Goal: Use online tool/utility: Utilize a website feature to perform a specific function

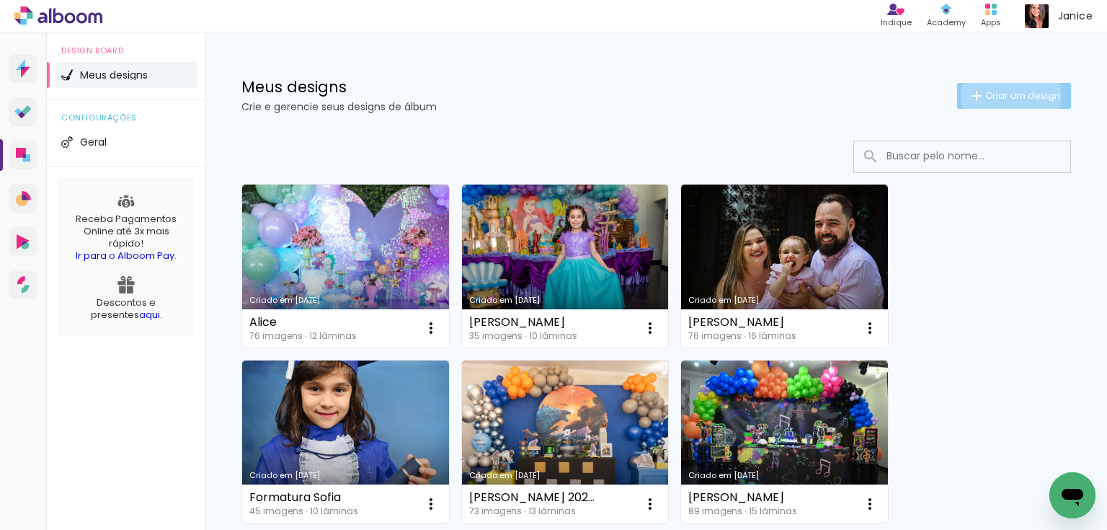
click at [1000, 94] on span "Criar um design" at bounding box center [1022, 95] width 75 height 9
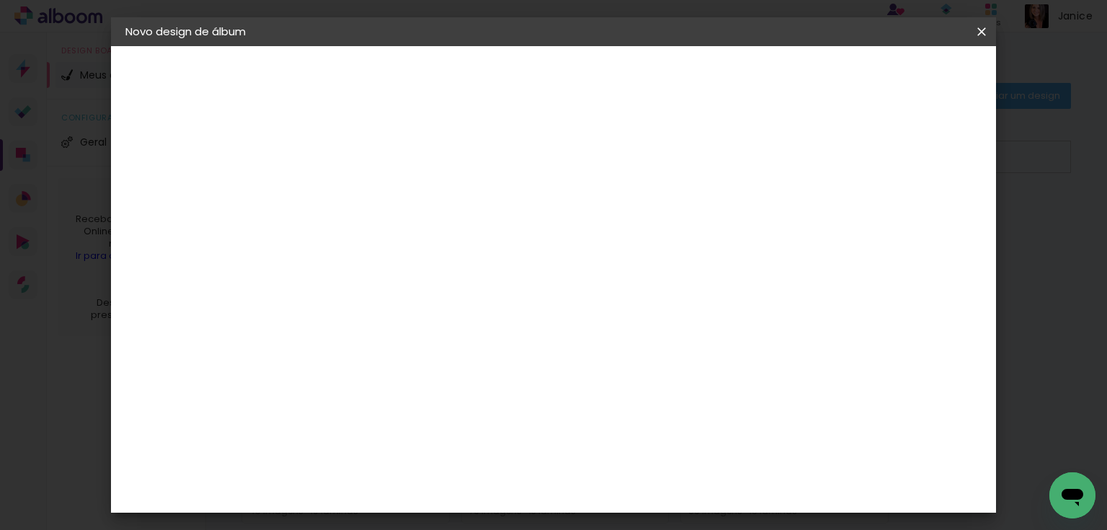
click at [402, 173] on div at bounding box center [361, 194] width 82 height 109
click at [361, 195] on input at bounding box center [361, 193] width 0 height 22
type input "formatura pandavas 2024"
type paper-input "formatura pandavas 2024"
click at [0, 0] on slot "Avançar" at bounding box center [0, 0] width 0 height 0
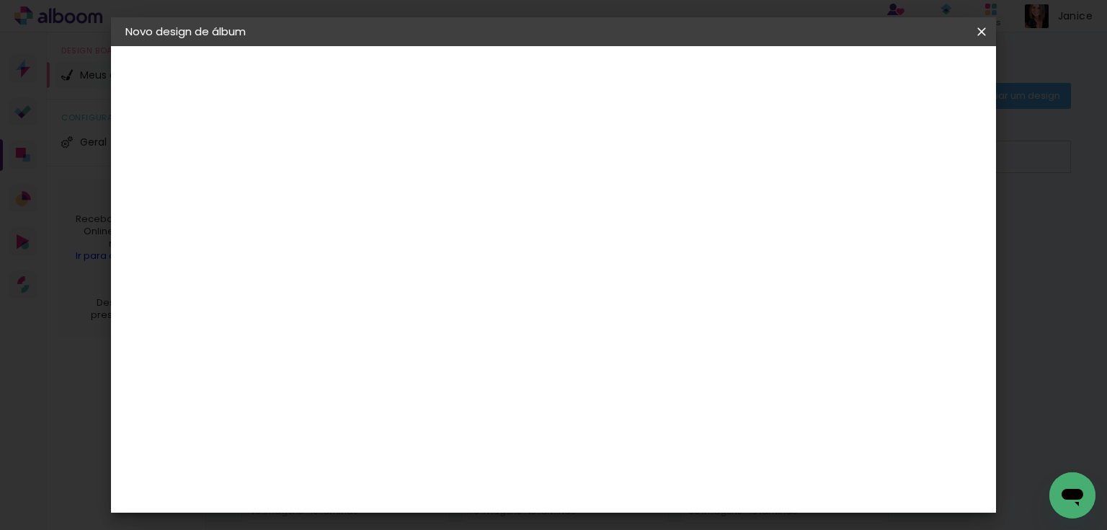
scroll to position [914, 0]
click at [387, 337] on div "Digipix Pro" at bounding box center [369, 348] width 36 height 23
click at [0, 0] on slot "Avançar" at bounding box center [0, 0] width 0 height 0
click at [417, 240] on input "text" at bounding box center [389, 251] width 56 height 22
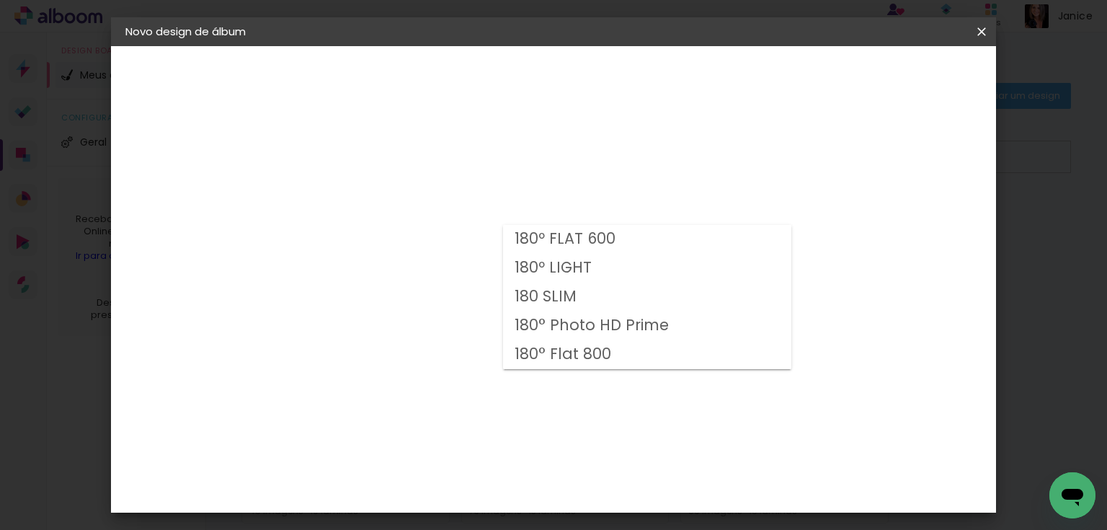
click at [623, 298] on paper-item "180 SLIM" at bounding box center [647, 297] width 288 height 29
type input "180 SLIM"
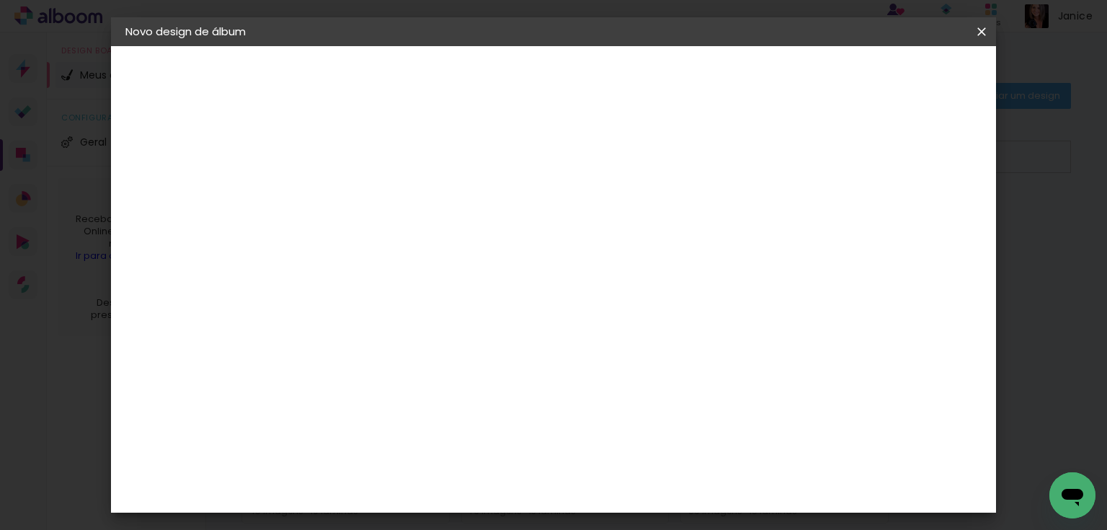
click at [458, 372] on span "29.7 × 21.0" at bounding box center [424, 387] width 67 height 30
click at [0, 0] on slot "Avançar" at bounding box center [0, 0] width 0 height 0
click at [812, 157] on div at bounding box center [805, 155] width 13 height 13
type paper-checkbox "on"
click at [894, 78] on span "Iniciar design" at bounding box center [861, 76] width 66 height 10
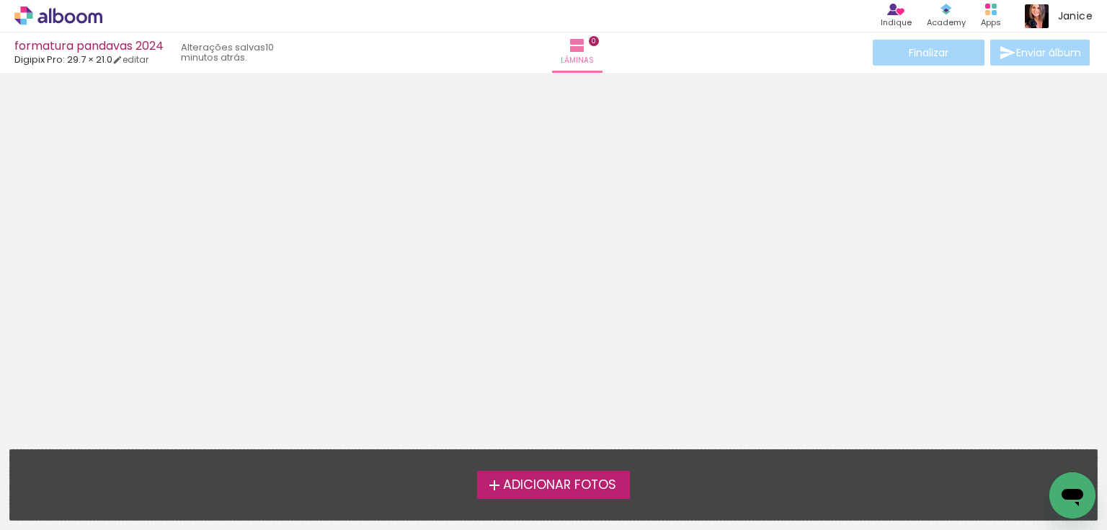
click at [599, 485] on span "Adicionar Fotos" at bounding box center [559, 485] width 113 height 13
click at [0, 0] on input "file" at bounding box center [0, 0] width 0 height 0
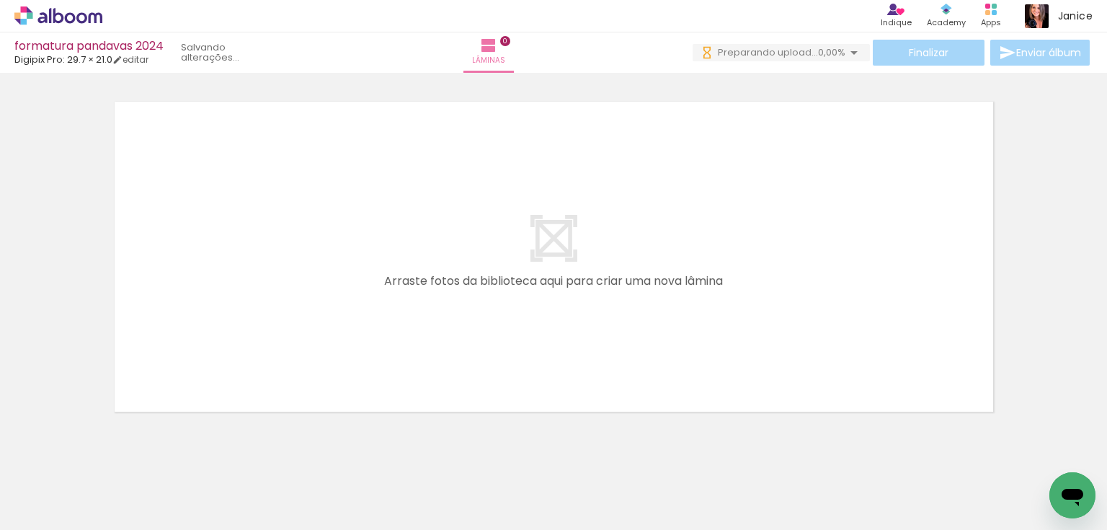
click at [53, 509] on span "Adicionar Fotos" at bounding box center [51, 510] width 43 height 16
click at [0, 0] on input "file" at bounding box center [0, 0] width 0 height 0
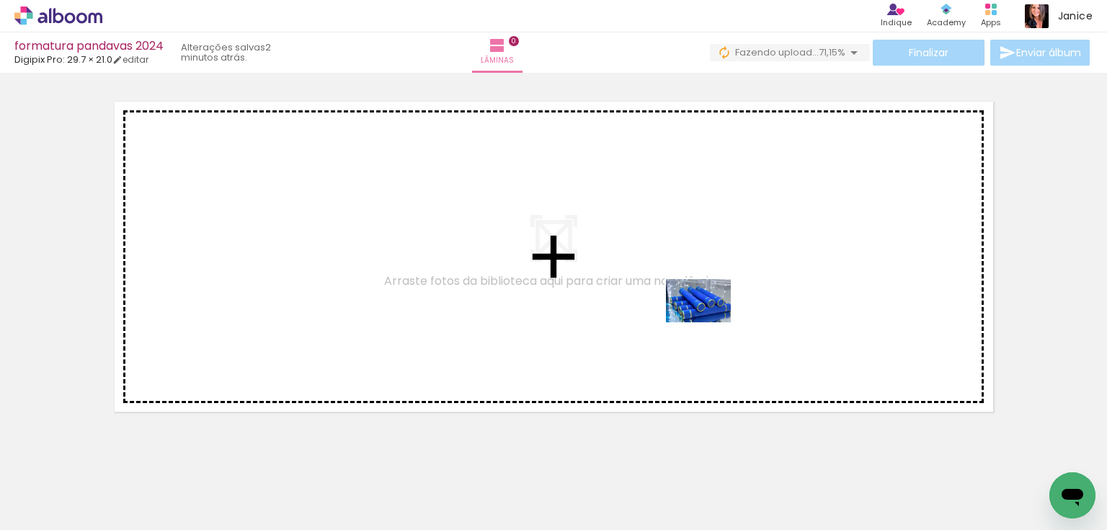
drag, startPoint x: 680, startPoint y: 481, endPoint x: 709, endPoint y: 322, distance: 161.9
click at [709, 322] on quentale-workspace at bounding box center [553, 265] width 1107 height 530
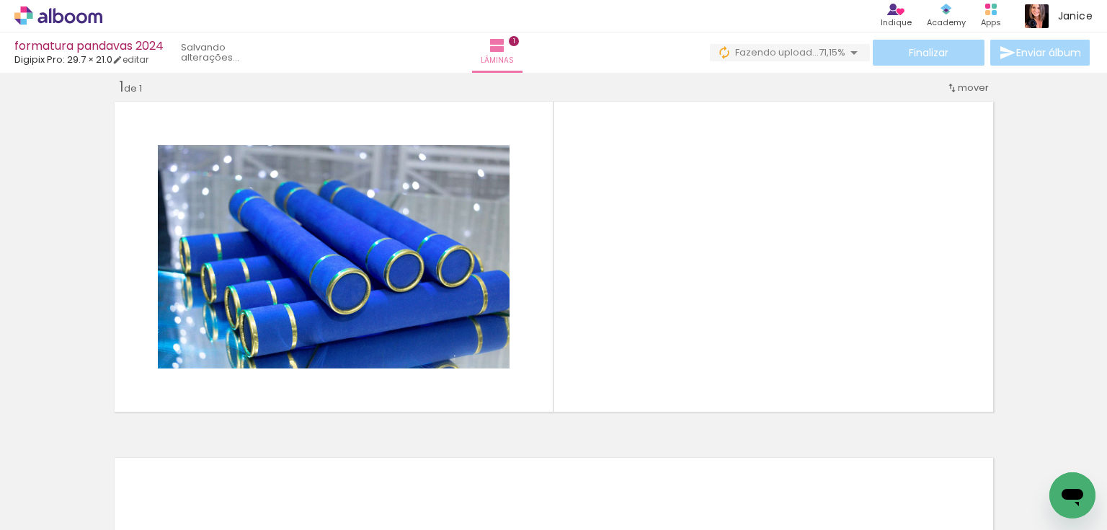
scroll to position [18, 0]
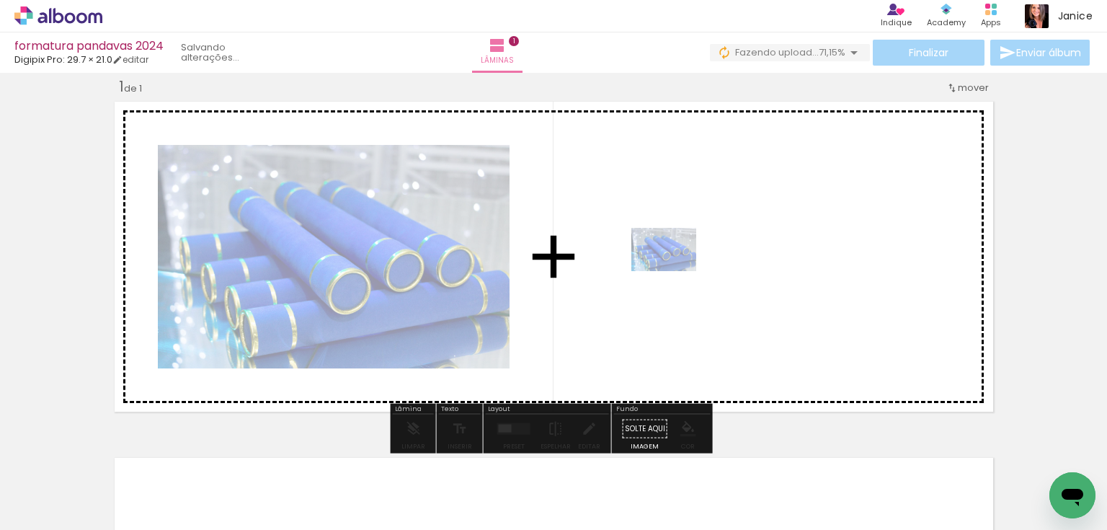
drag, startPoint x: 688, startPoint y: 491, endPoint x: 675, endPoint y: 271, distance: 220.9
click at [675, 271] on quentale-workspace at bounding box center [553, 265] width 1107 height 530
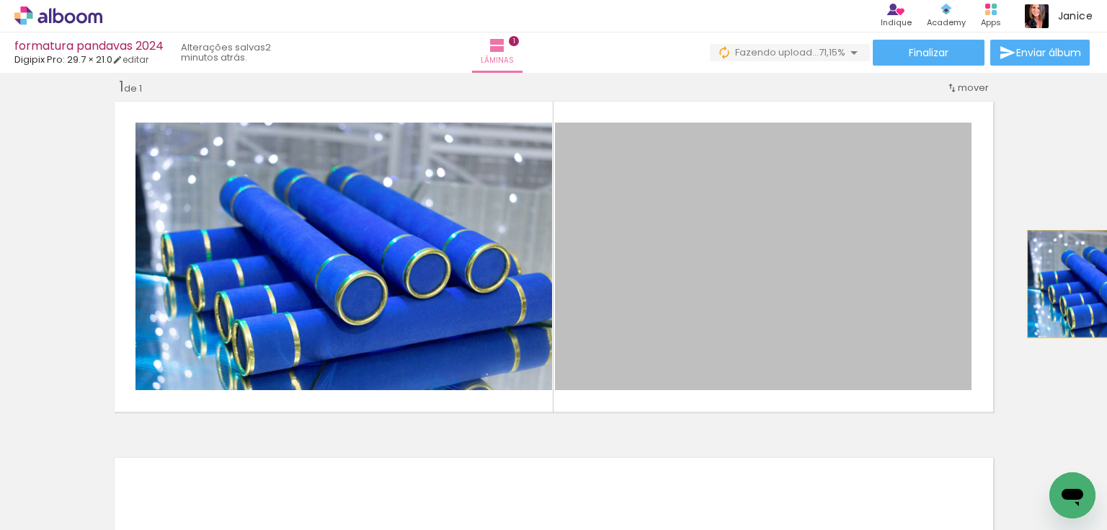
drag, startPoint x: 756, startPoint y: 306, endPoint x: 1106, endPoint y: 283, distance: 351.0
click at [1106, 283] on div "Inserir lâmina 1 de 1 Confirmar Cancelar" at bounding box center [553, 301] width 1107 height 457
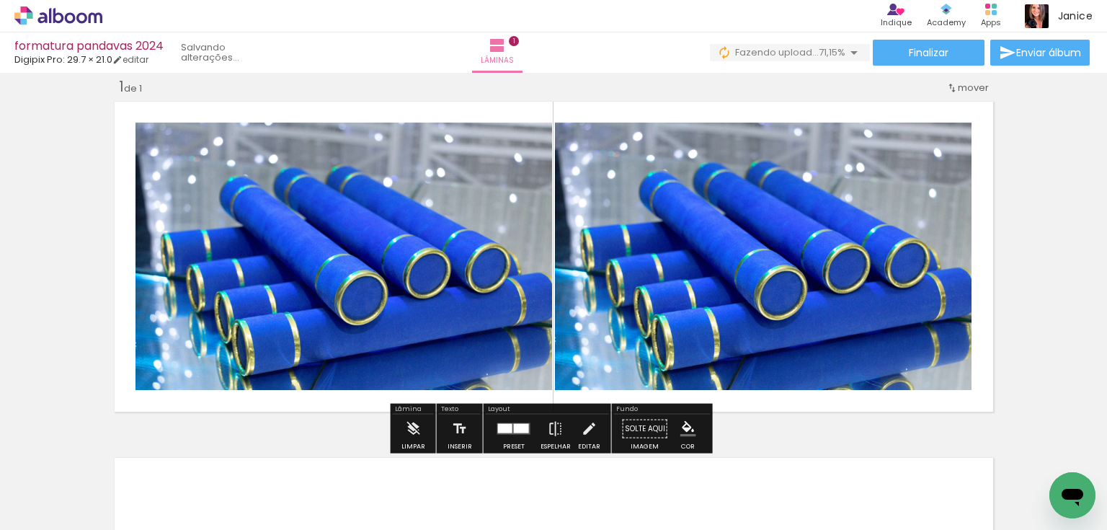
click at [697, 334] on quentale-photo at bounding box center [763, 256] width 417 height 267
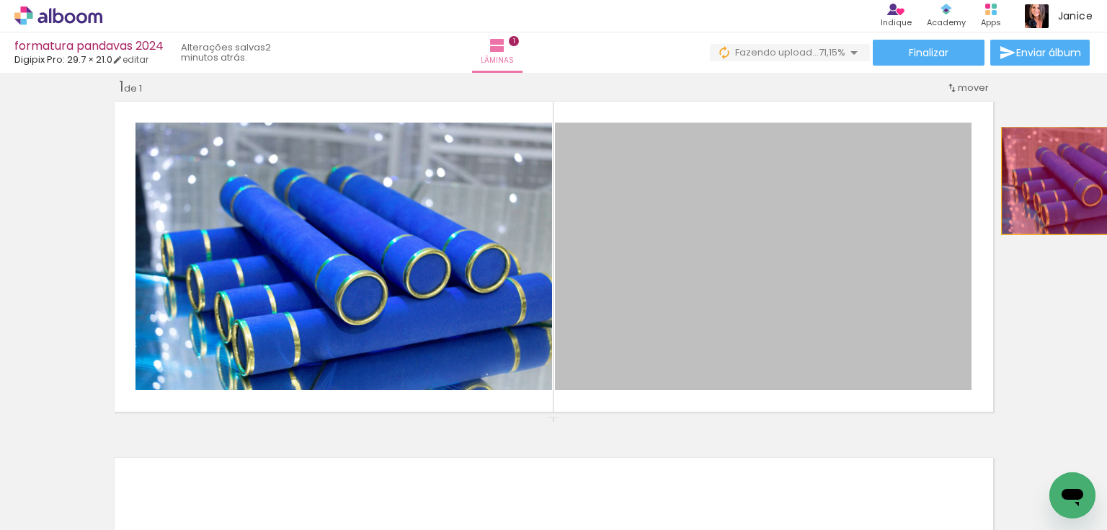
drag, startPoint x: 721, startPoint y: 333, endPoint x: 1080, endPoint y: 180, distance: 390.1
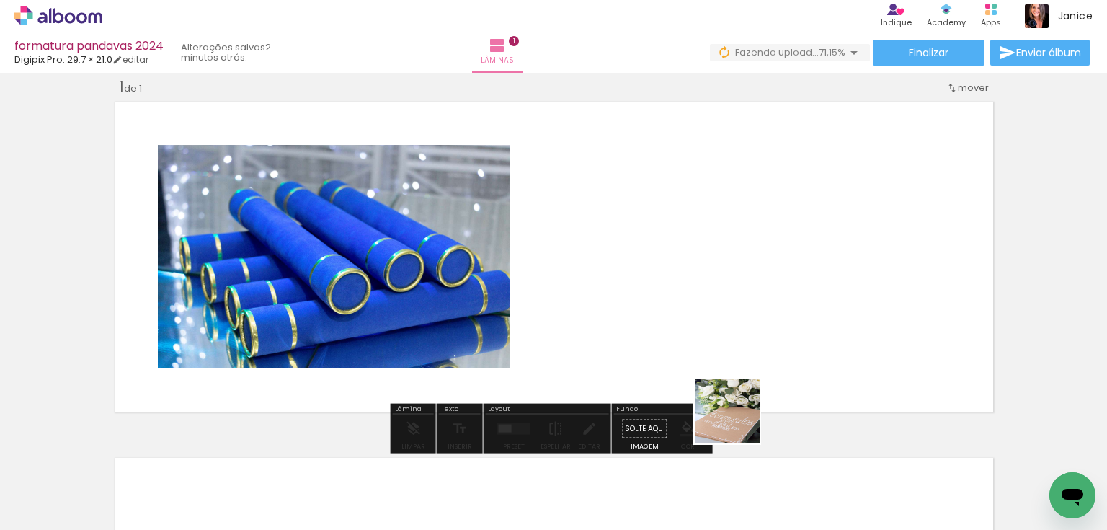
drag, startPoint x: 754, startPoint y: 491, endPoint x: 716, endPoint y: 344, distance: 151.7
click at [712, 308] on quentale-workspace at bounding box center [553, 265] width 1107 height 530
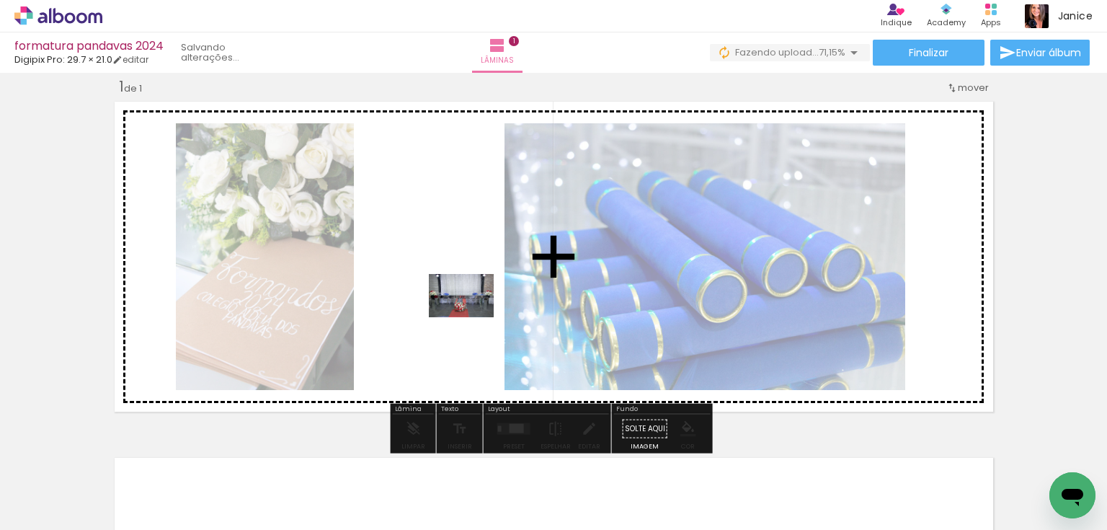
drag, startPoint x: 819, startPoint y: 481, endPoint x: 472, endPoint y: 317, distance: 383.6
click at [472, 317] on quentale-workspace at bounding box center [553, 265] width 1107 height 530
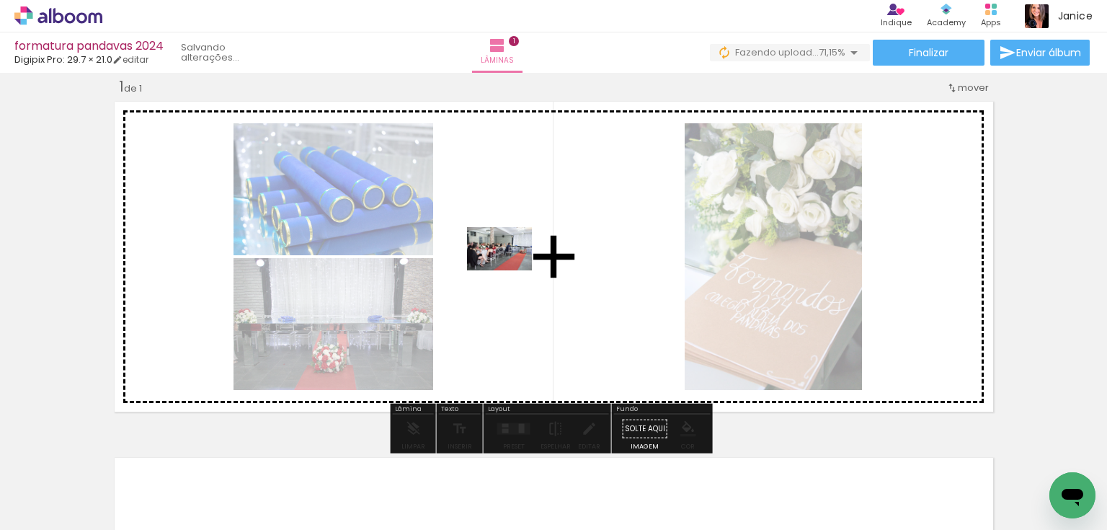
drag, startPoint x: 909, startPoint y: 477, endPoint x: 510, endPoint y: 270, distance: 449.0
click at [510, 270] on quentale-workspace at bounding box center [553, 265] width 1107 height 530
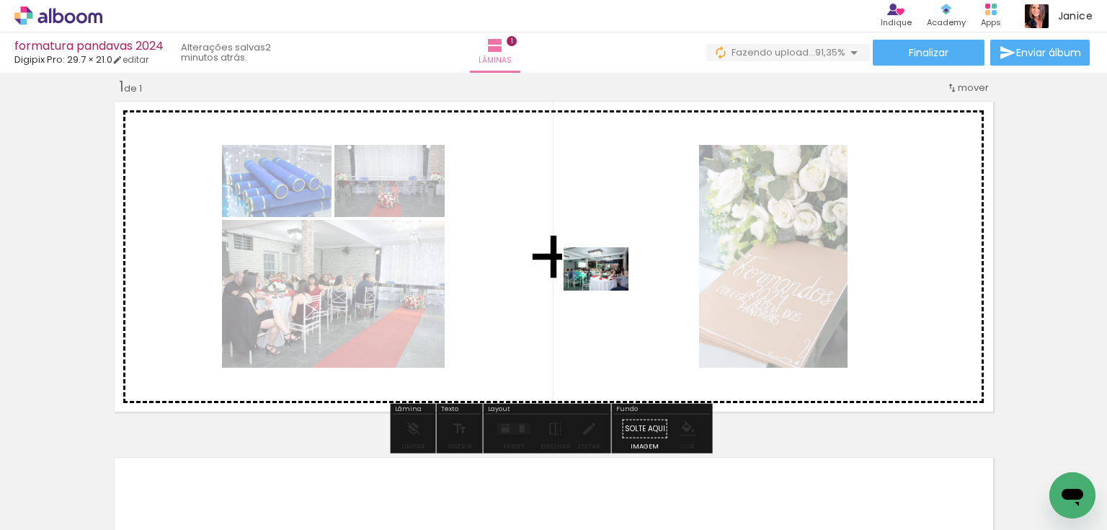
drag, startPoint x: 997, startPoint y: 490, endPoint x: 607, endPoint y: 290, distance: 438.7
click at [607, 290] on quentale-workspace at bounding box center [553, 265] width 1107 height 530
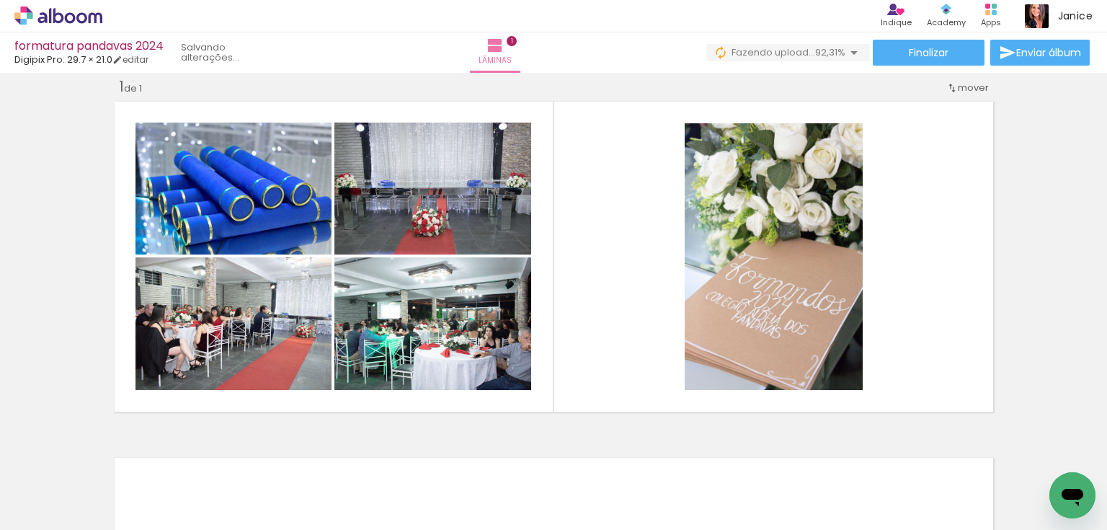
scroll to position [0, 5702]
drag, startPoint x: 1005, startPoint y: 496, endPoint x: 950, endPoint y: 305, distance: 198.9
click at [960, 326] on quentale-workspace at bounding box center [553, 265] width 1107 height 530
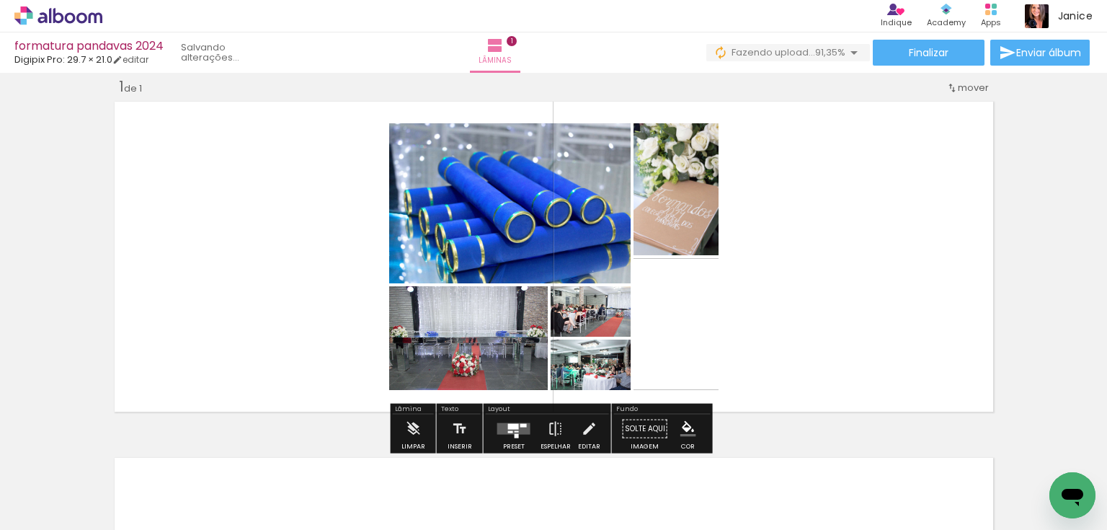
click at [950, 305] on quentale-layouter at bounding box center [554, 257] width 889 height 320
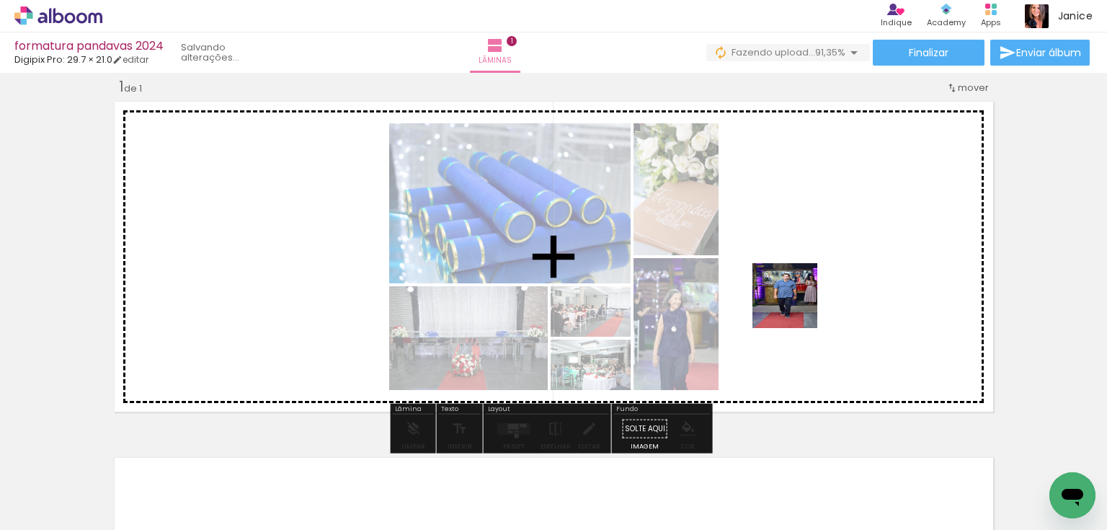
drag, startPoint x: 1055, startPoint y: 464, endPoint x: 776, endPoint y: 289, distance: 329.3
click at [776, 289] on quentale-workspace at bounding box center [553, 265] width 1107 height 530
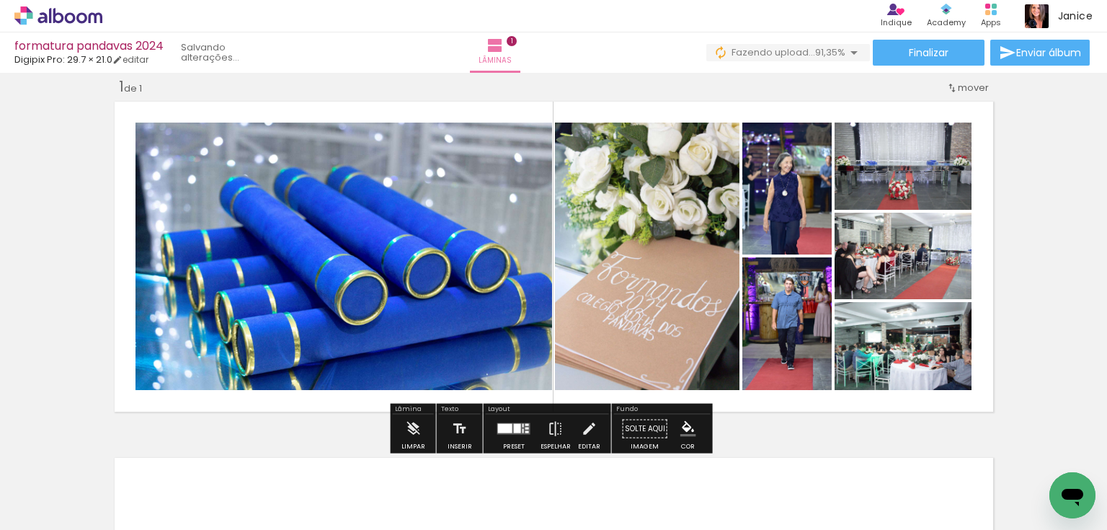
click at [506, 424] on div at bounding box center [505, 428] width 14 height 9
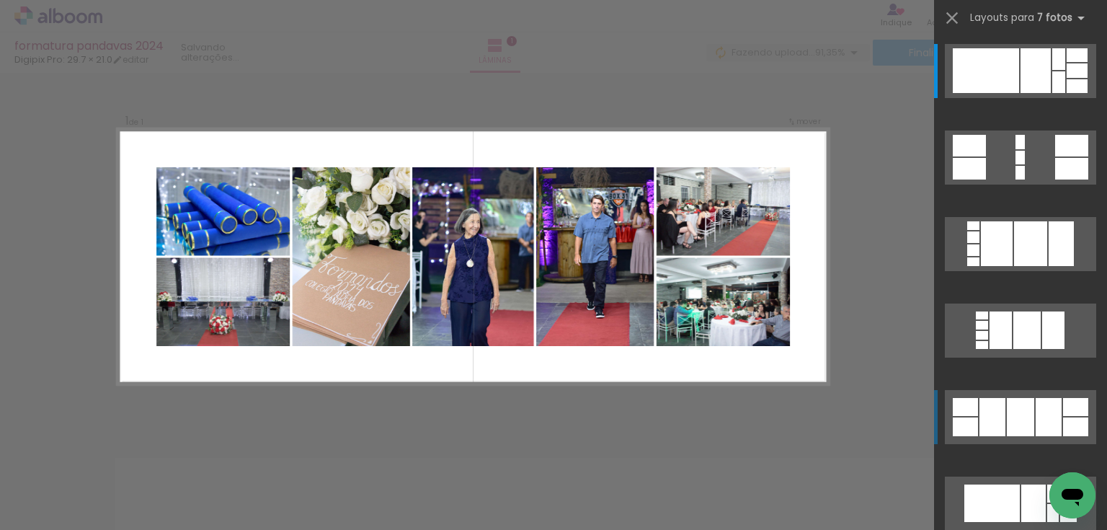
click at [1046, 425] on div at bounding box center [1049, 417] width 26 height 38
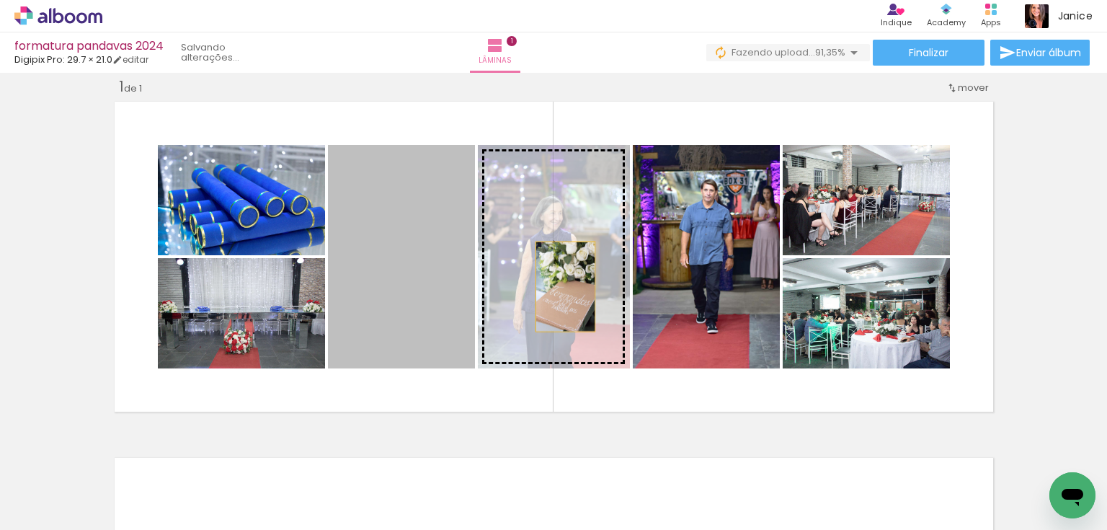
drag, startPoint x: 434, startPoint y: 291, endPoint x: 561, endPoint y: 286, distance: 126.9
click at [0, 0] on slot at bounding box center [0, 0] width 0 height 0
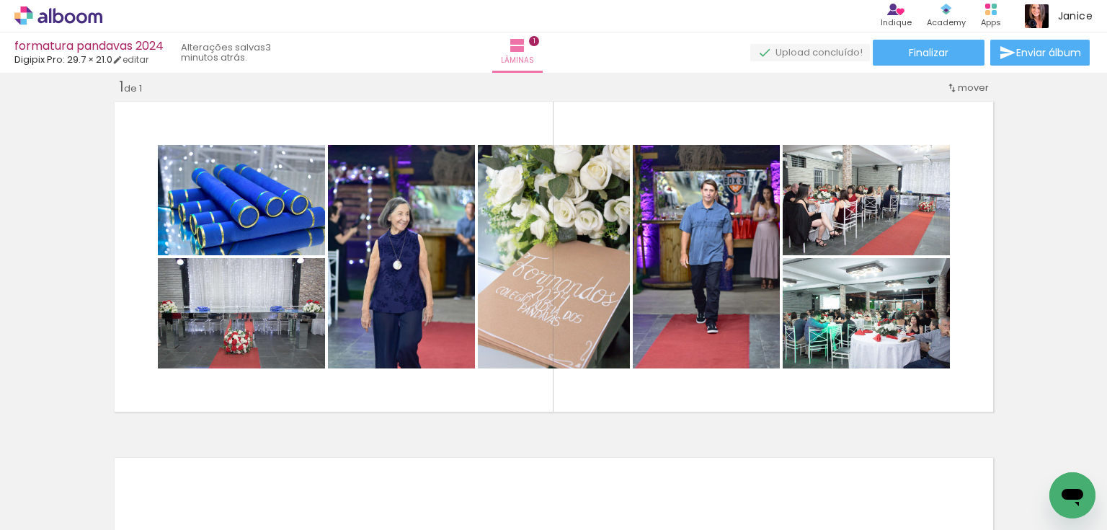
scroll to position [0, 5027]
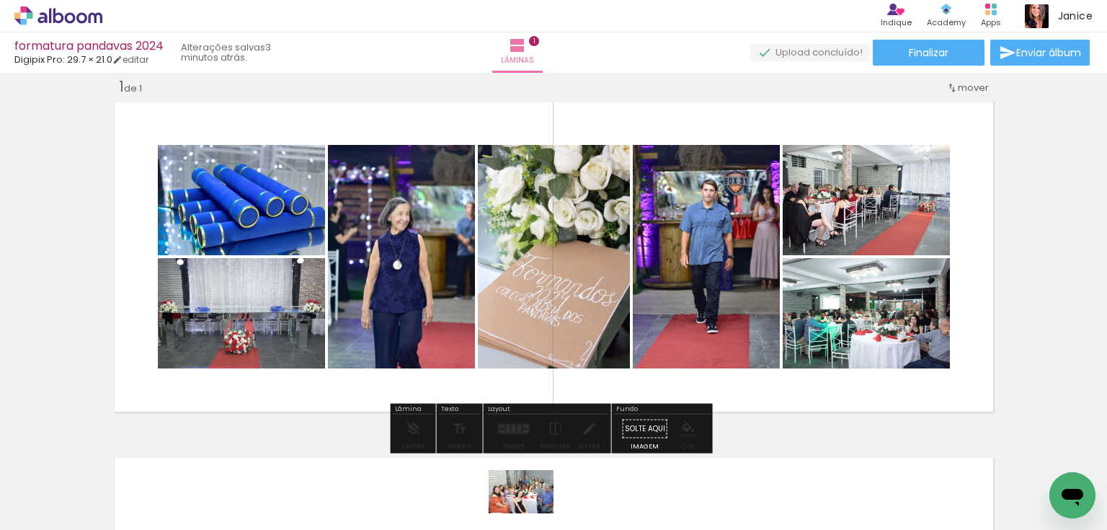
drag, startPoint x: 527, startPoint y: 493, endPoint x: 532, endPoint y: 513, distance: 20.8
click at [532, 505] on div at bounding box center [525, 482] width 71 height 48
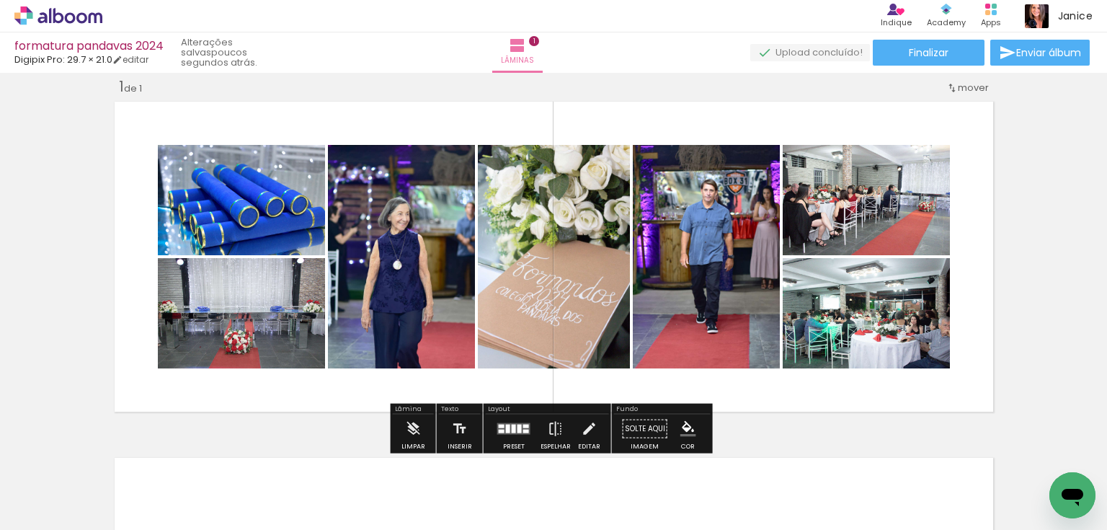
scroll to position [35, 0]
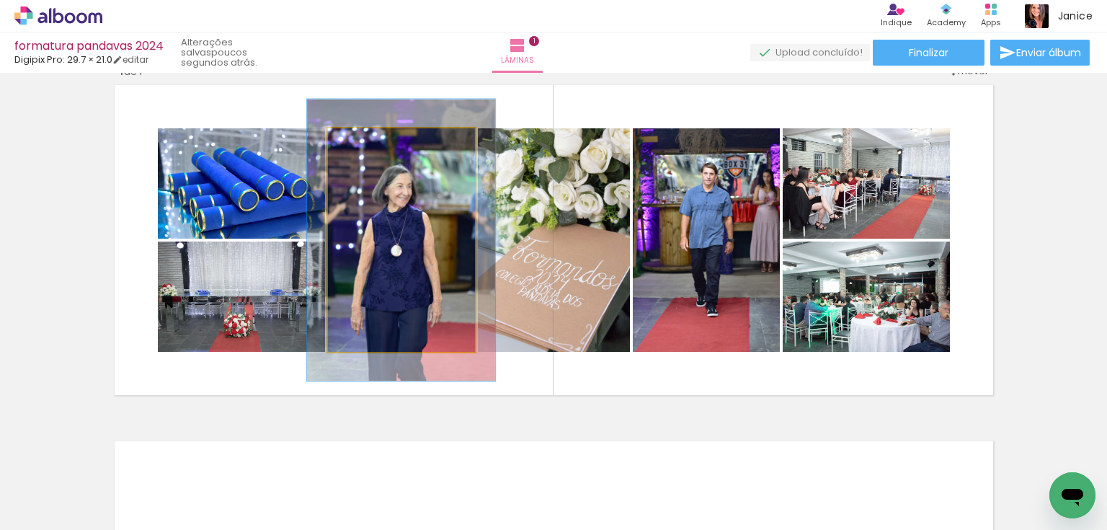
drag, startPoint x: 360, startPoint y: 137, endPoint x: 375, endPoint y: 133, distance: 15.7
type paper-slider "130"
click at [375, 133] on div at bounding box center [373, 143] width 23 height 23
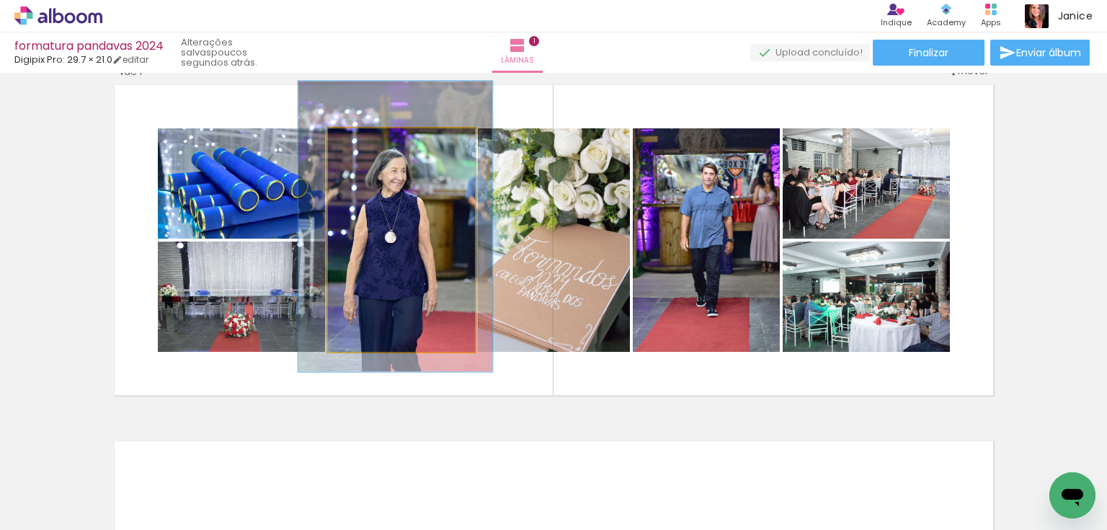
drag, startPoint x: 371, startPoint y: 218, endPoint x: 367, endPoint y: 208, distance: 11.0
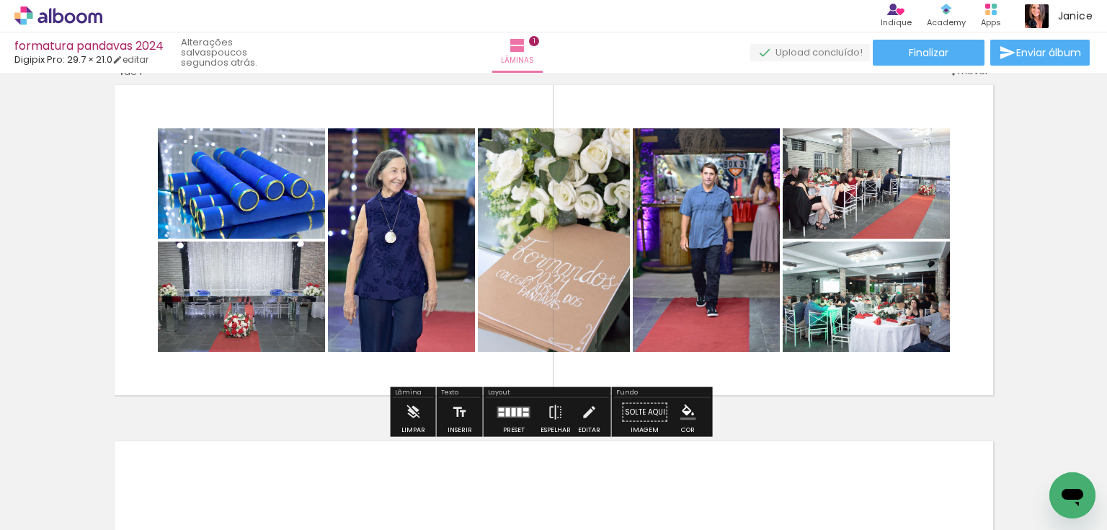
click at [714, 199] on quentale-photo at bounding box center [706, 239] width 147 height 223
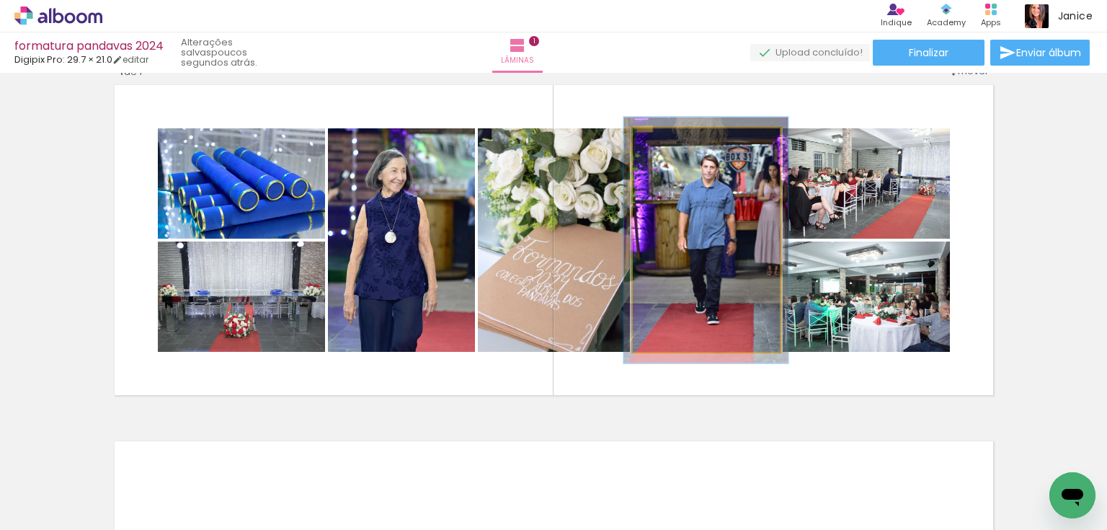
drag, startPoint x: 665, startPoint y: 141, endPoint x: 673, endPoint y: 141, distance: 7.9
type paper-slider "116"
click at [673, 141] on div at bounding box center [670, 143] width 13 height 13
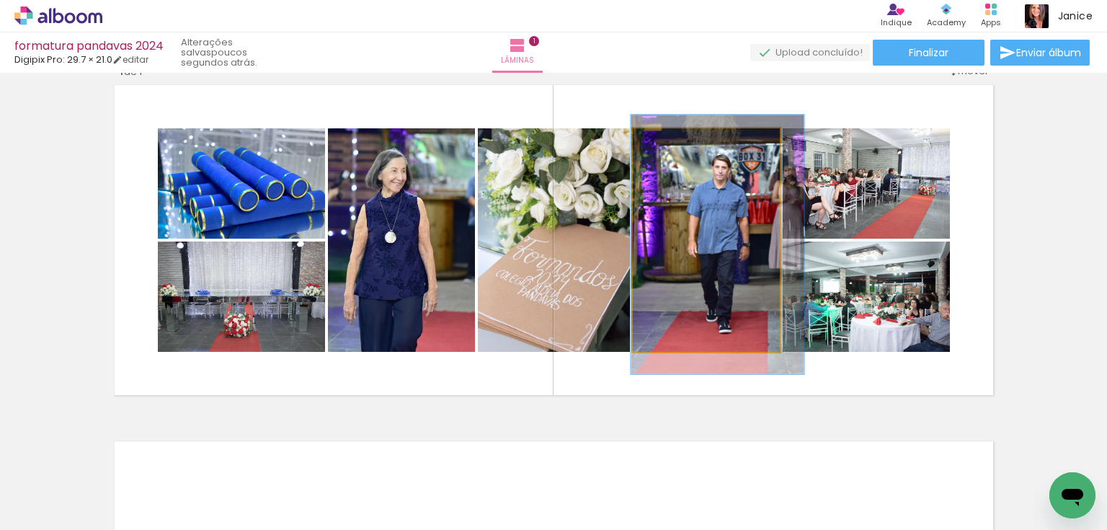
drag, startPoint x: 700, startPoint y: 229, endPoint x: 712, endPoint y: 233, distance: 12.3
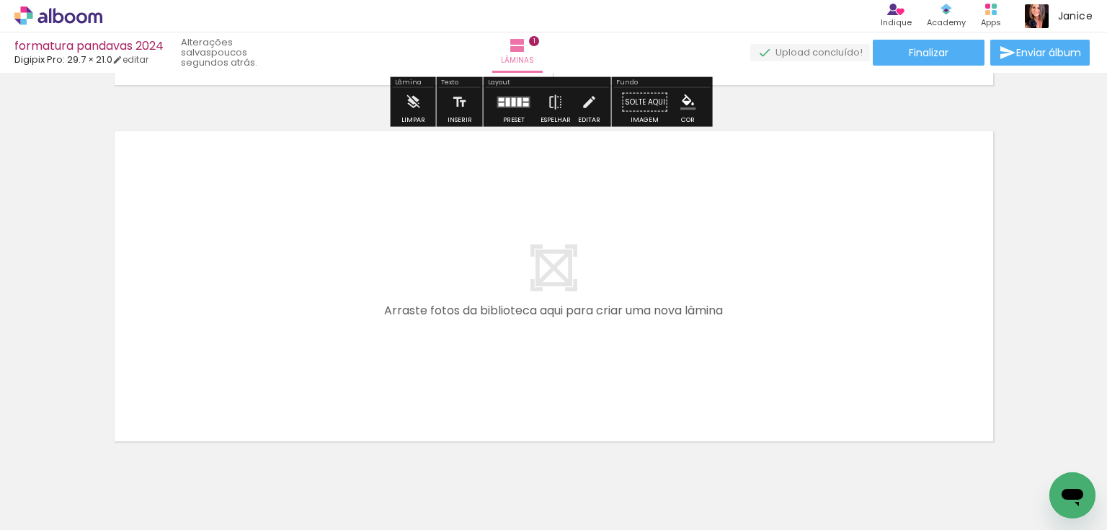
scroll to position [355, 0]
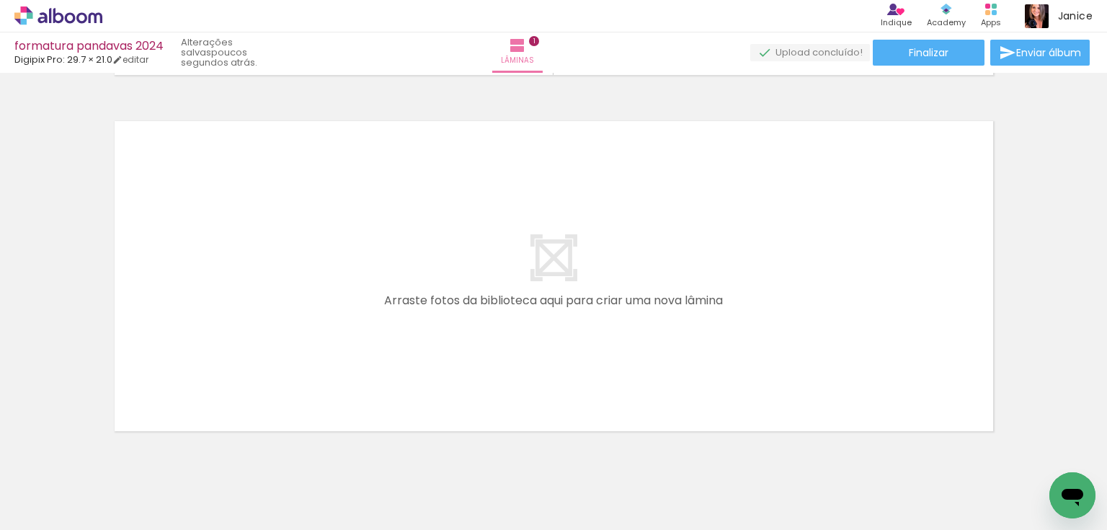
click at [72, 484] on iron-icon at bounding box center [74, 487] width 12 height 12
click at [0, 0] on slot "Não utilizadas" at bounding box center [0, 0] width 0 height 0
type input "Não utilizadas"
click at [50, 520] on span "Adicionar Fotos" at bounding box center [51, 522] width 43 height 16
click at [0, 0] on input "file" at bounding box center [0, 0] width 0 height 0
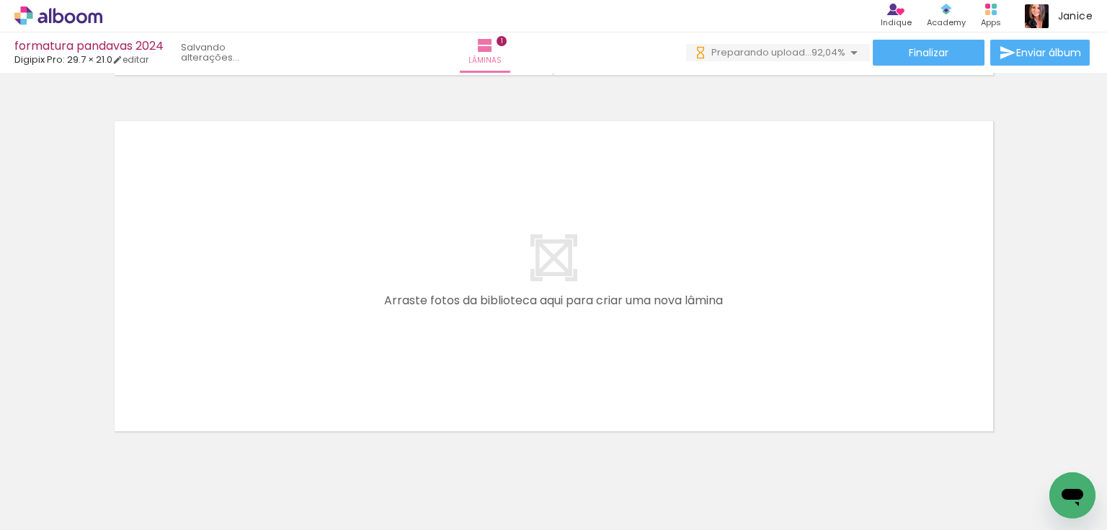
scroll to position [0, 0]
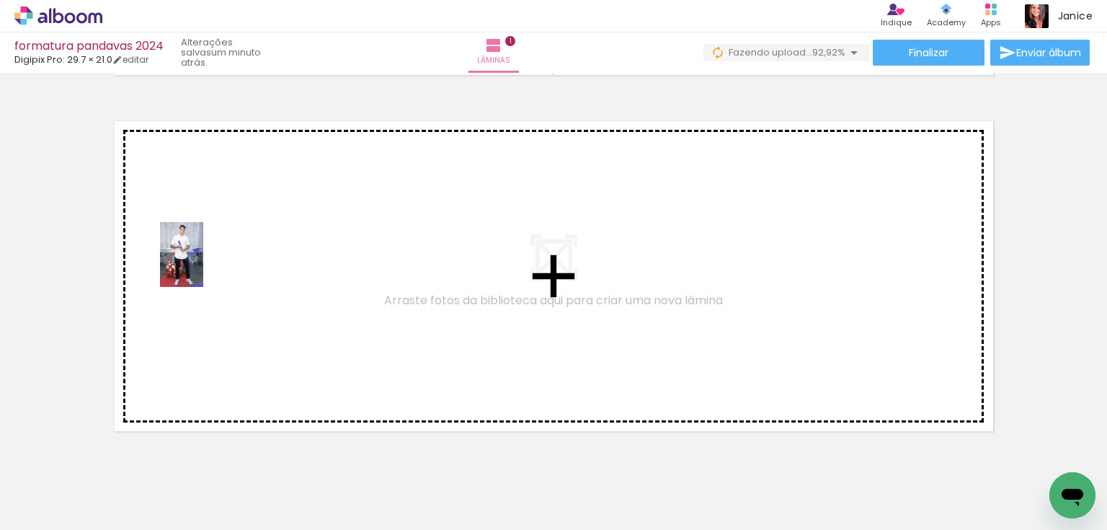
drag, startPoint x: 164, startPoint y: 489, endPoint x: 203, endPoint y: 265, distance: 226.8
click at [203, 265] on quentale-workspace at bounding box center [553, 265] width 1107 height 530
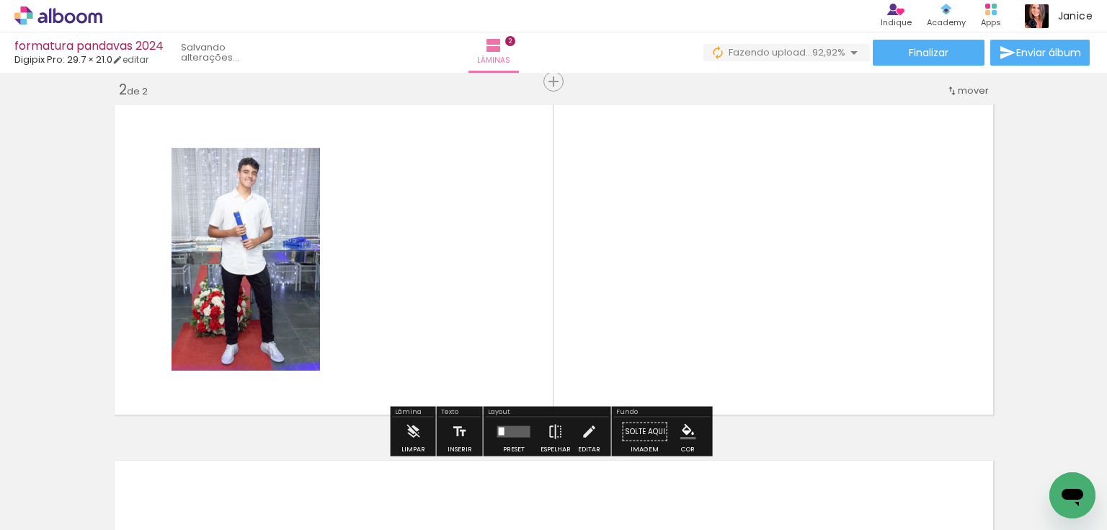
scroll to position [374, 0]
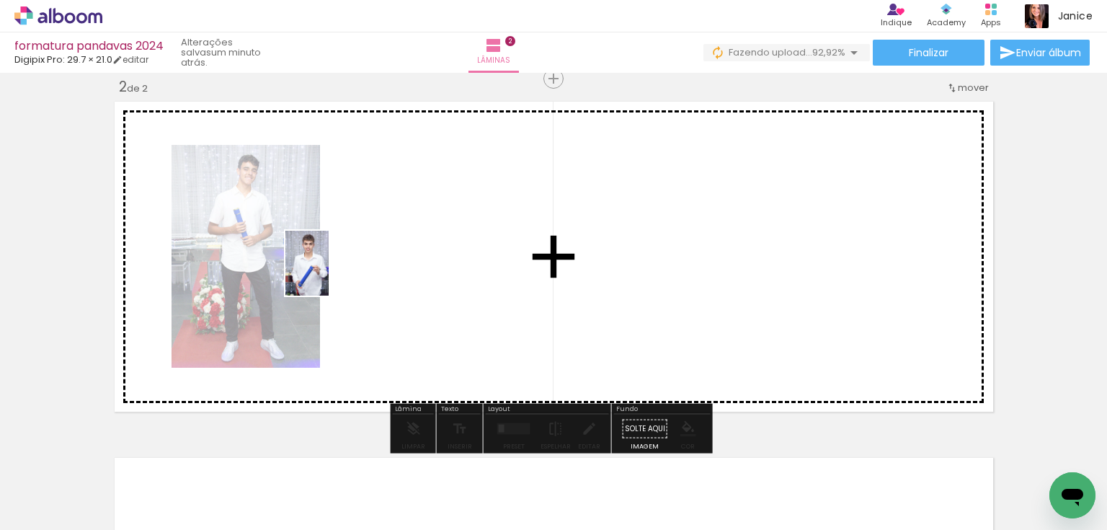
drag, startPoint x: 159, startPoint y: 489, endPoint x: 317, endPoint y: 319, distance: 232.0
click at [355, 245] on quentale-workspace at bounding box center [553, 265] width 1107 height 530
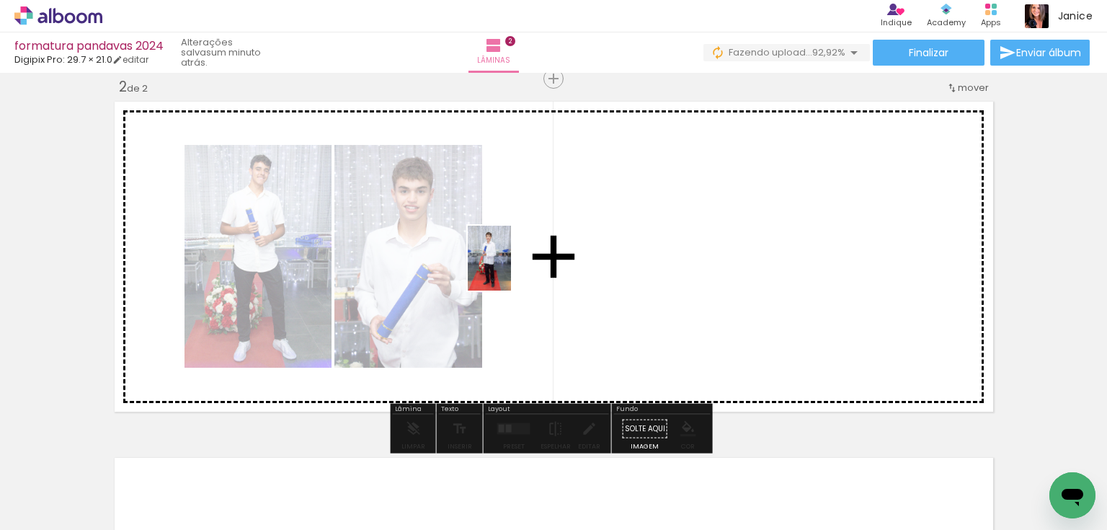
drag, startPoint x: 210, startPoint y: 431, endPoint x: 396, endPoint y: 388, distance: 190.9
click at [512, 269] on quentale-workspace at bounding box center [553, 265] width 1107 height 530
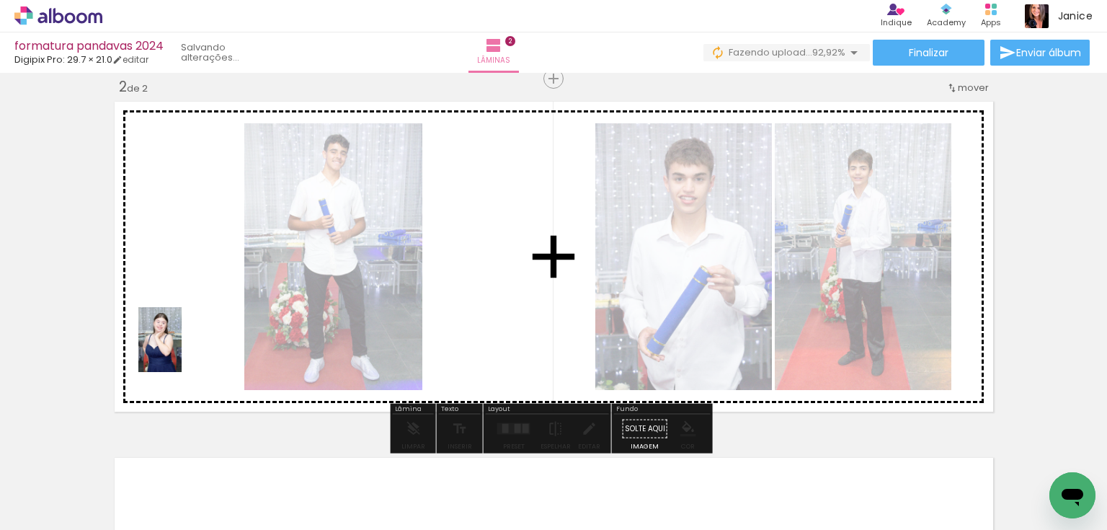
drag, startPoint x: 148, startPoint y: 497, endPoint x: 170, endPoint y: 400, distance: 99.0
click at [187, 339] on quentale-workspace at bounding box center [553, 265] width 1107 height 530
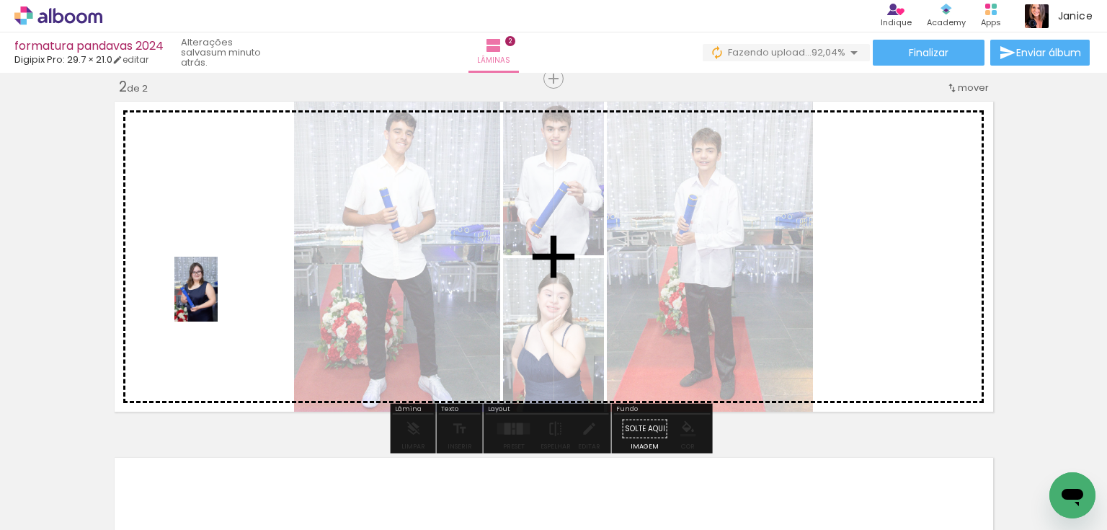
drag, startPoint x: 153, startPoint y: 484, endPoint x: 218, endPoint y: 300, distance: 195.6
click at [218, 300] on quentale-workspace at bounding box center [553, 265] width 1107 height 530
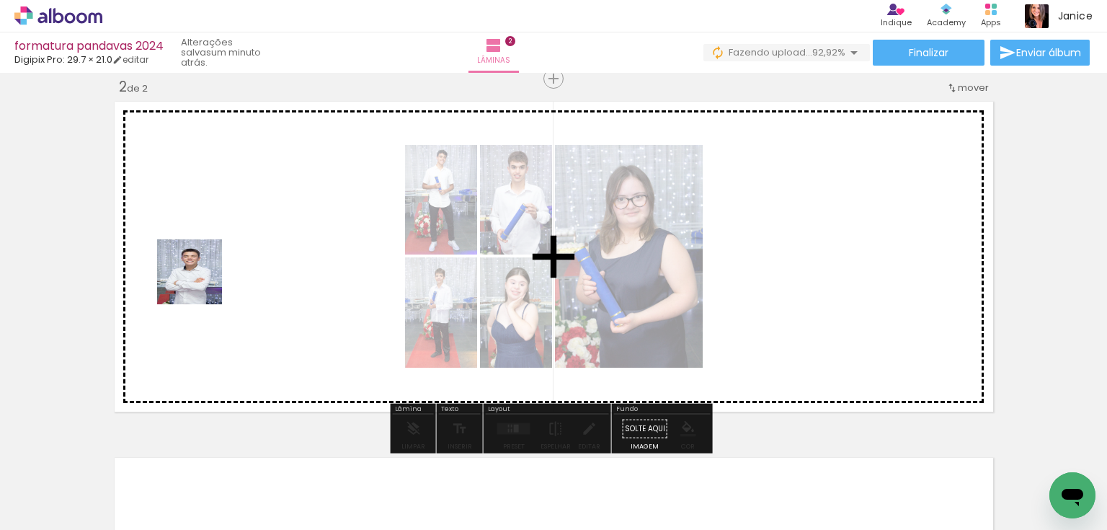
drag, startPoint x: 178, startPoint y: 341, endPoint x: 202, endPoint y: 277, distance: 67.7
click at [202, 277] on quentale-workspace at bounding box center [553, 265] width 1107 height 530
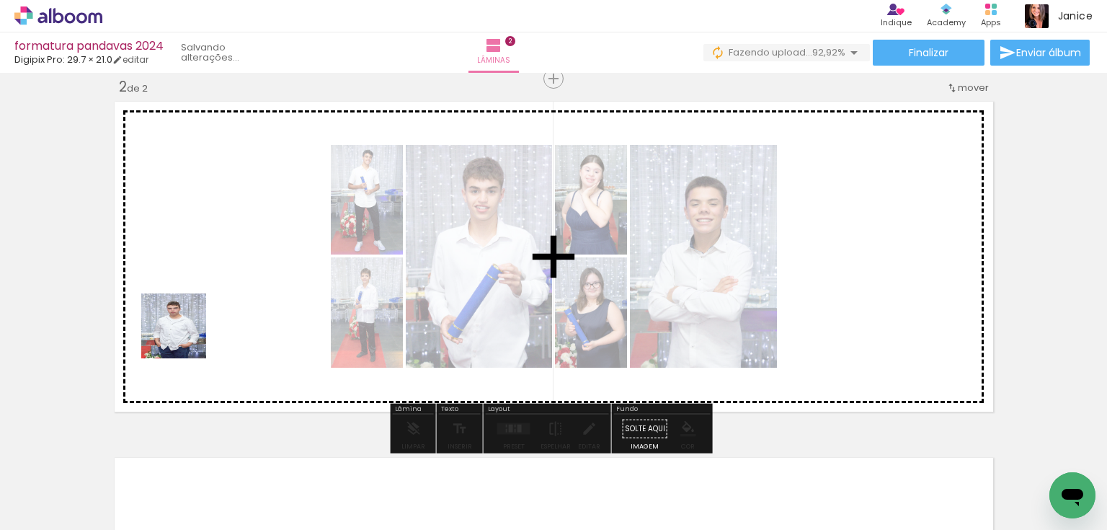
drag, startPoint x: 178, startPoint y: 362, endPoint x: 195, endPoint y: 387, distance: 30.6
click at [202, 282] on quentale-workspace at bounding box center [553, 265] width 1107 height 530
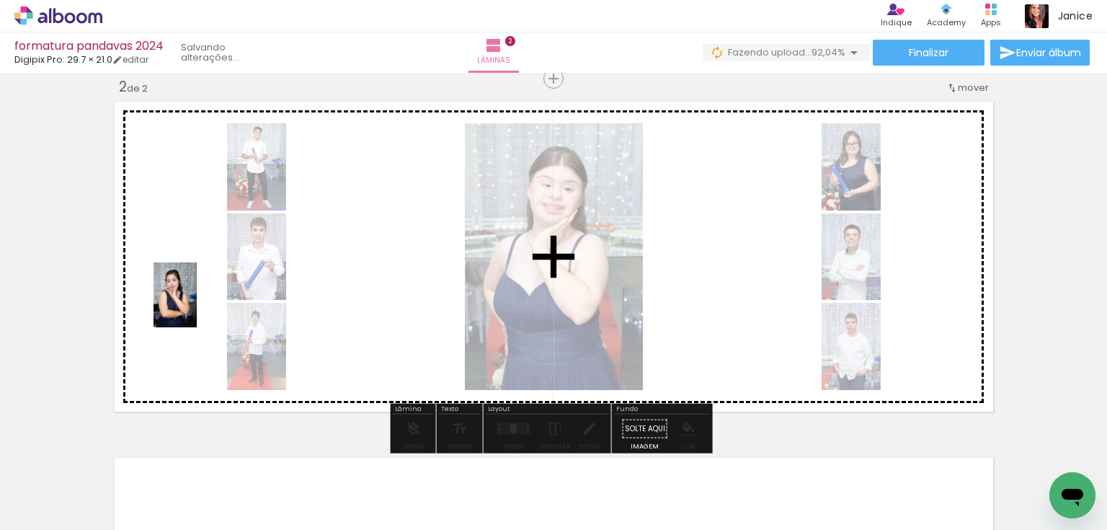
drag, startPoint x: 159, startPoint y: 470, endPoint x: 197, endPoint y: 306, distance: 168.7
click at [197, 306] on quentale-workspace at bounding box center [553, 265] width 1107 height 530
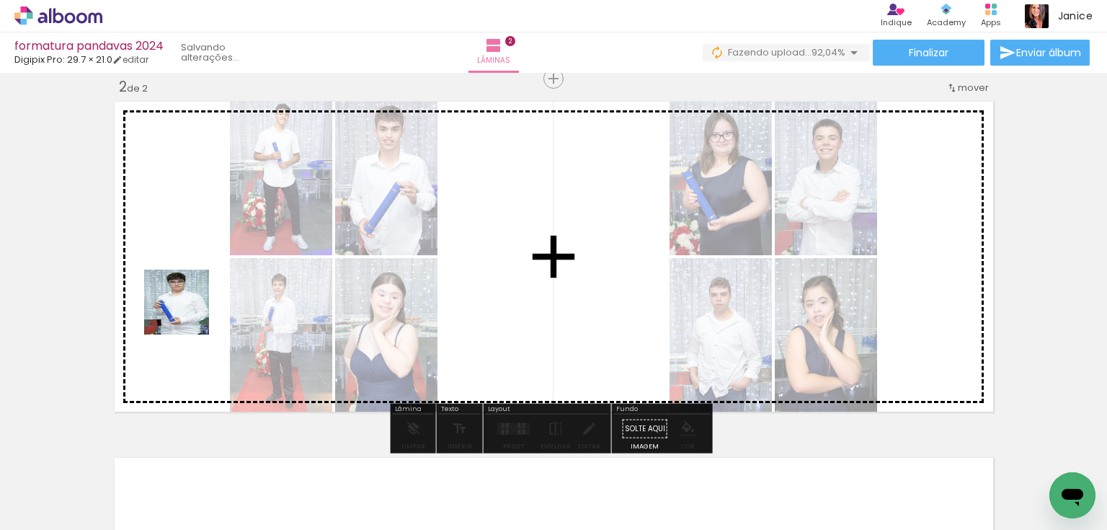
drag, startPoint x: 147, startPoint y: 487, endPoint x: 186, endPoint y: 316, distance: 175.9
click at [192, 281] on quentale-workspace at bounding box center [553, 265] width 1107 height 530
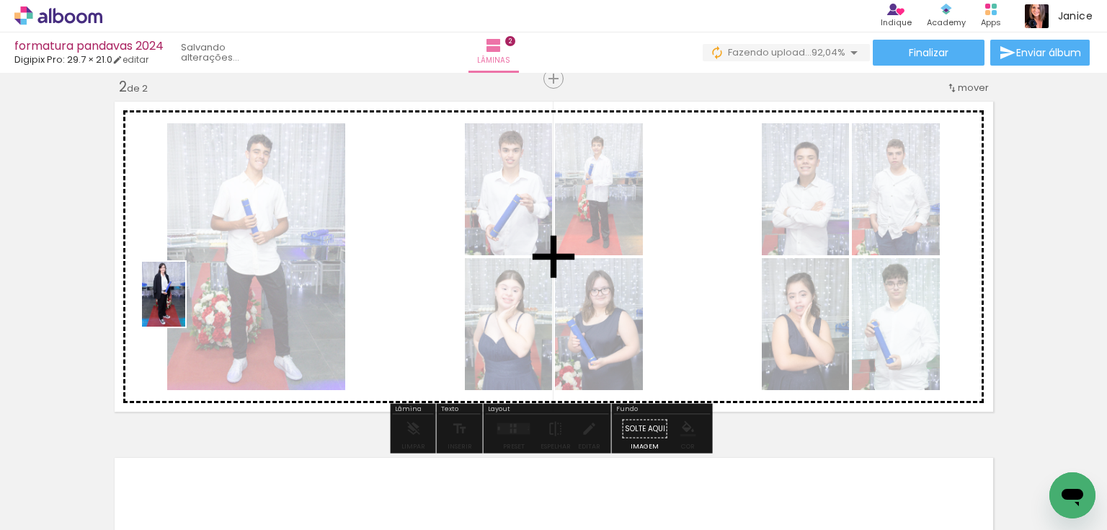
drag, startPoint x: 150, startPoint y: 486, endPoint x: 199, endPoint y: 390, distance: 108.3
click at [189, 298] on quentale-workspace at bounding box center [553, 265] width 1107 height 530
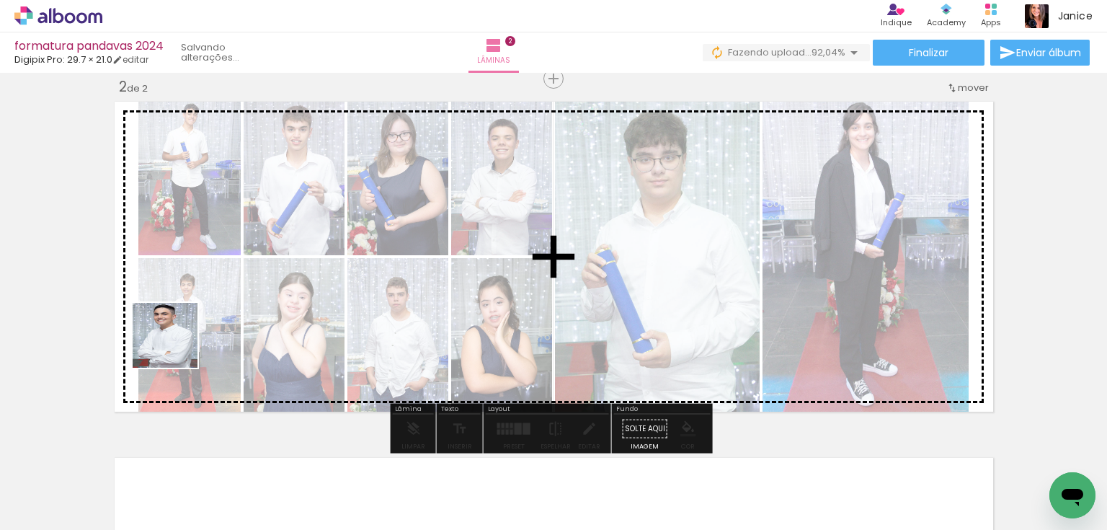
drag, startPoint x: 154, startPoint y: 486, endPoint x: 184, endPoint y: 317, distance: 172.2
click at [184, 318] on quentale-workspace at bounding box center [553, 265] width 1107 height 530
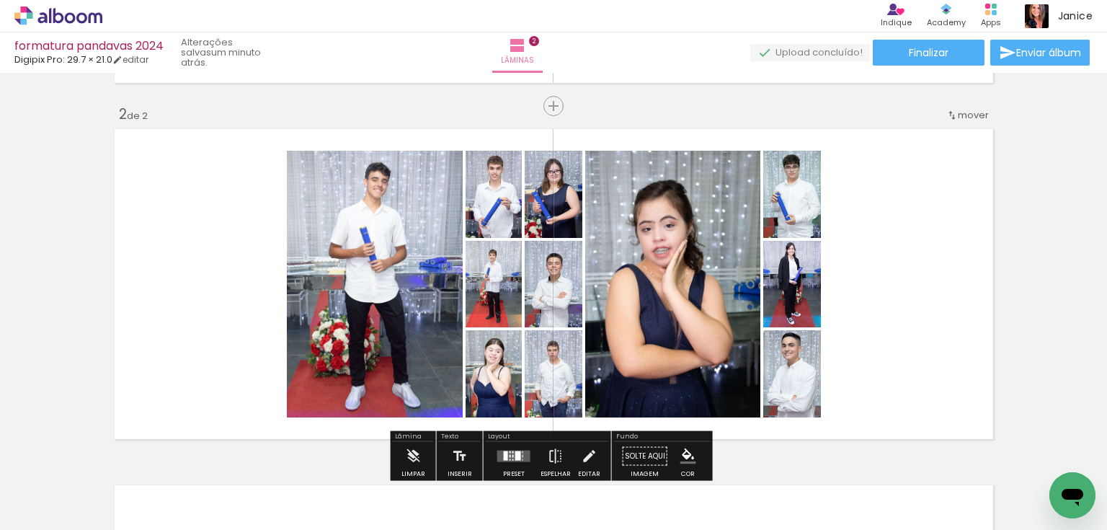
scroll to position [295, 0]
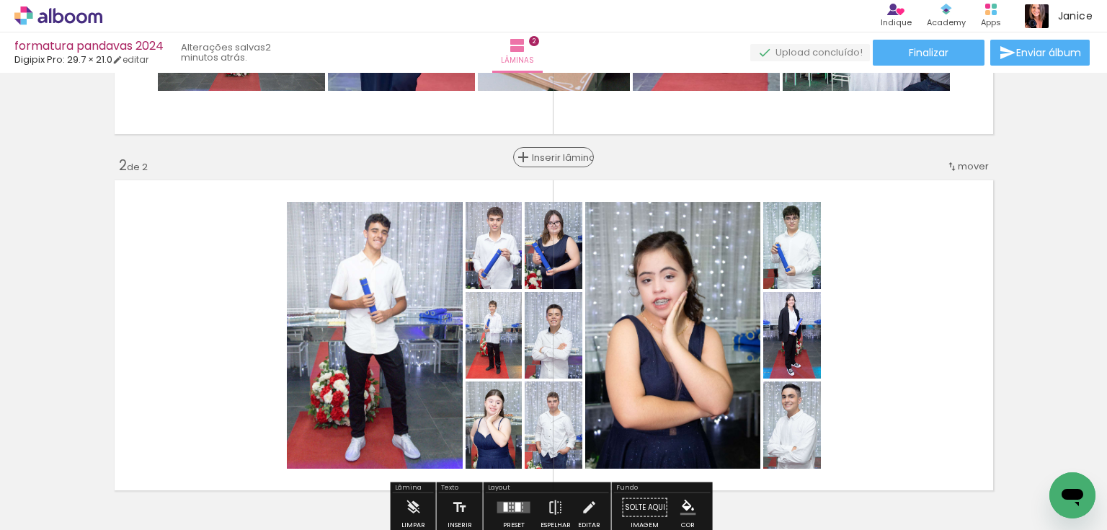
click at [548, 156] on span "Inserir lâmina" at bounding box center [560, 157] width 56 height 9
